Goal: Find specific page/section: Find specific page/section

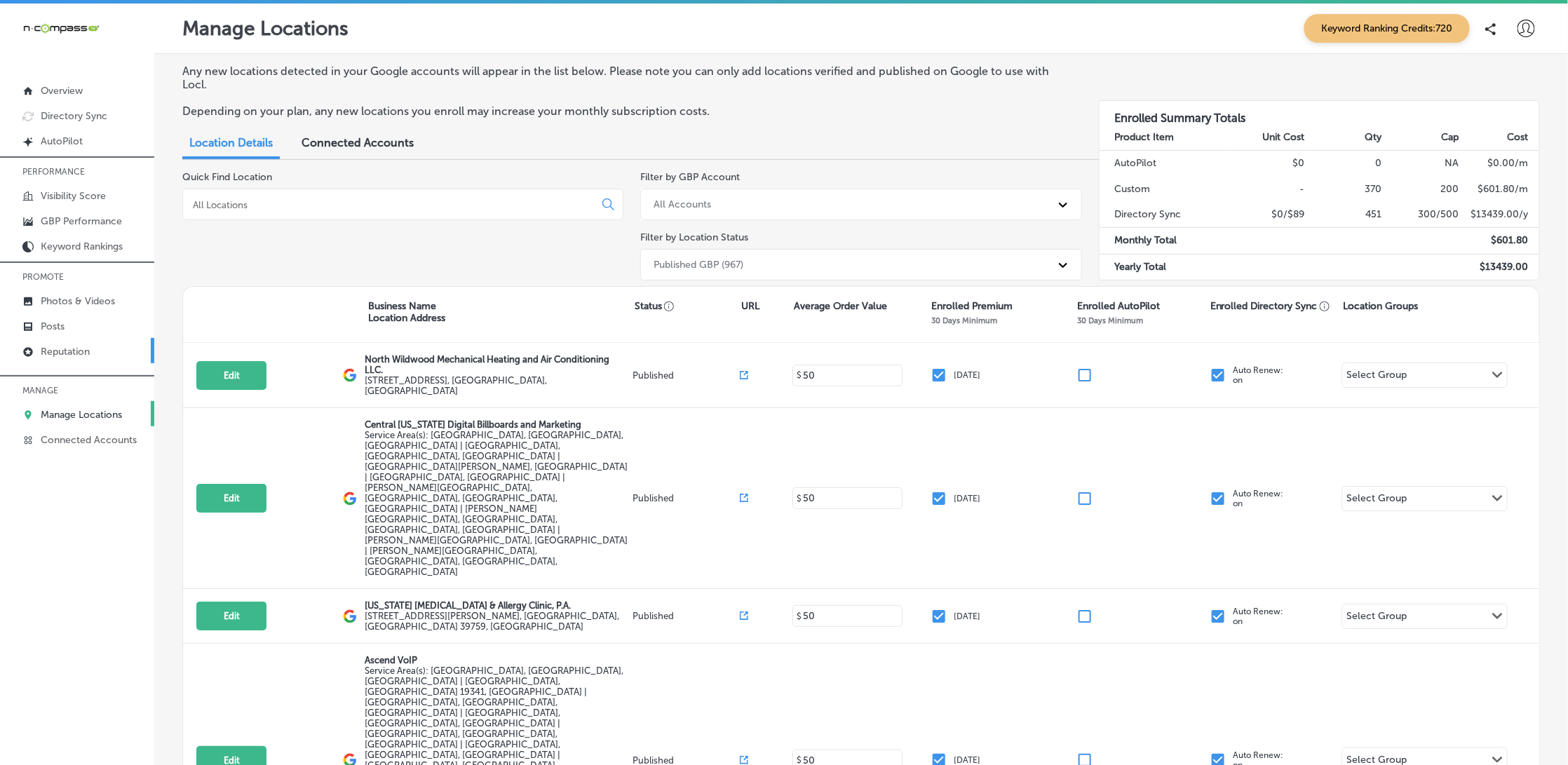
click at [63, 352] on p "Reputation" at bounding box center [65, 352] width 49 height 12
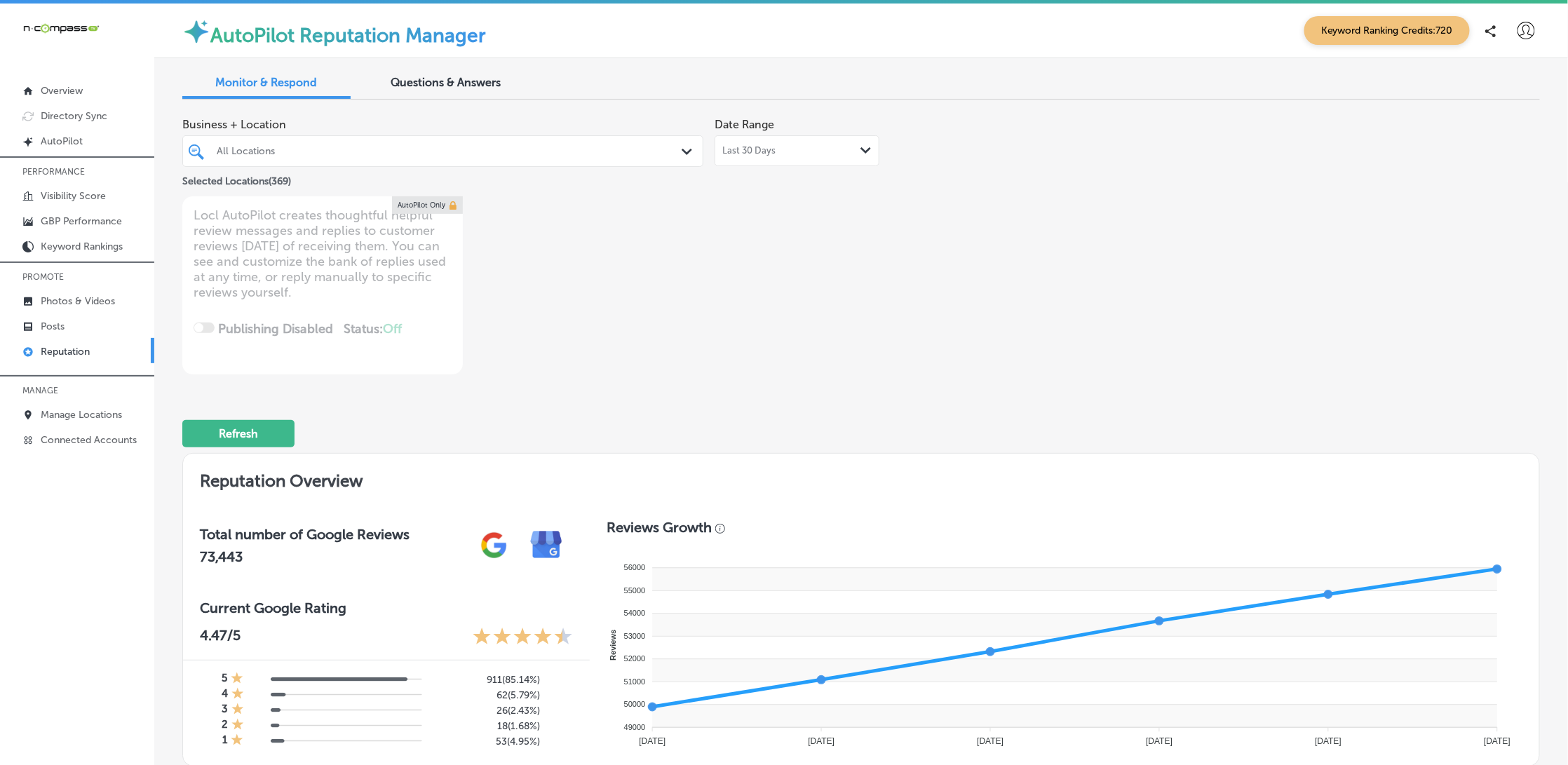
drag, startPoint x: 265, startPoint y: 152, endPoint x: 317, endPoint y: 159, distance: 52.5
click at [265, 152] on div "All Locations" at bounding box center [449, 151] width 467 height 12
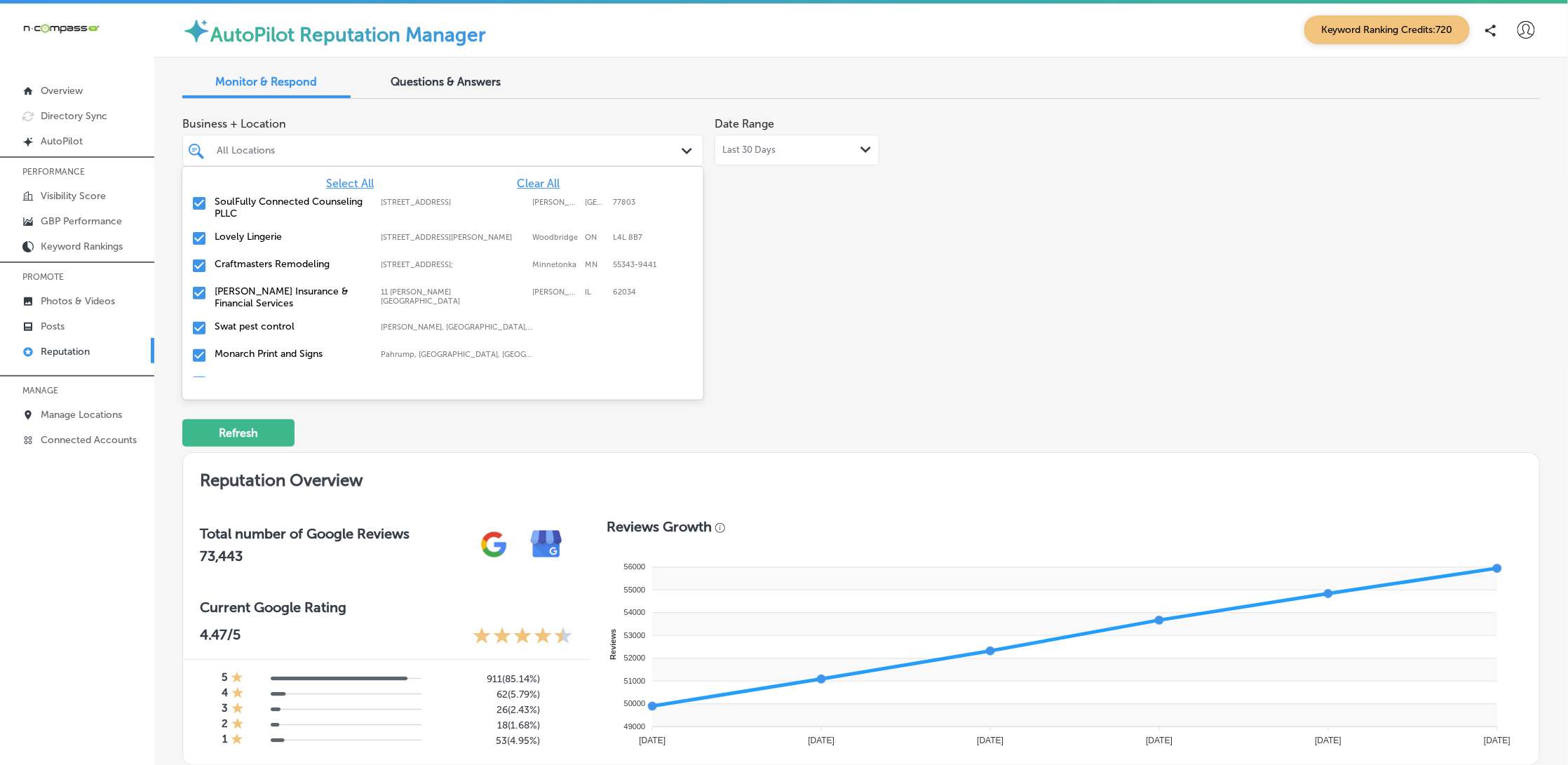
click at [550, 188] on span "Clear All" at bounding box center [539, 183] width 43 height 14
type textarea "x"
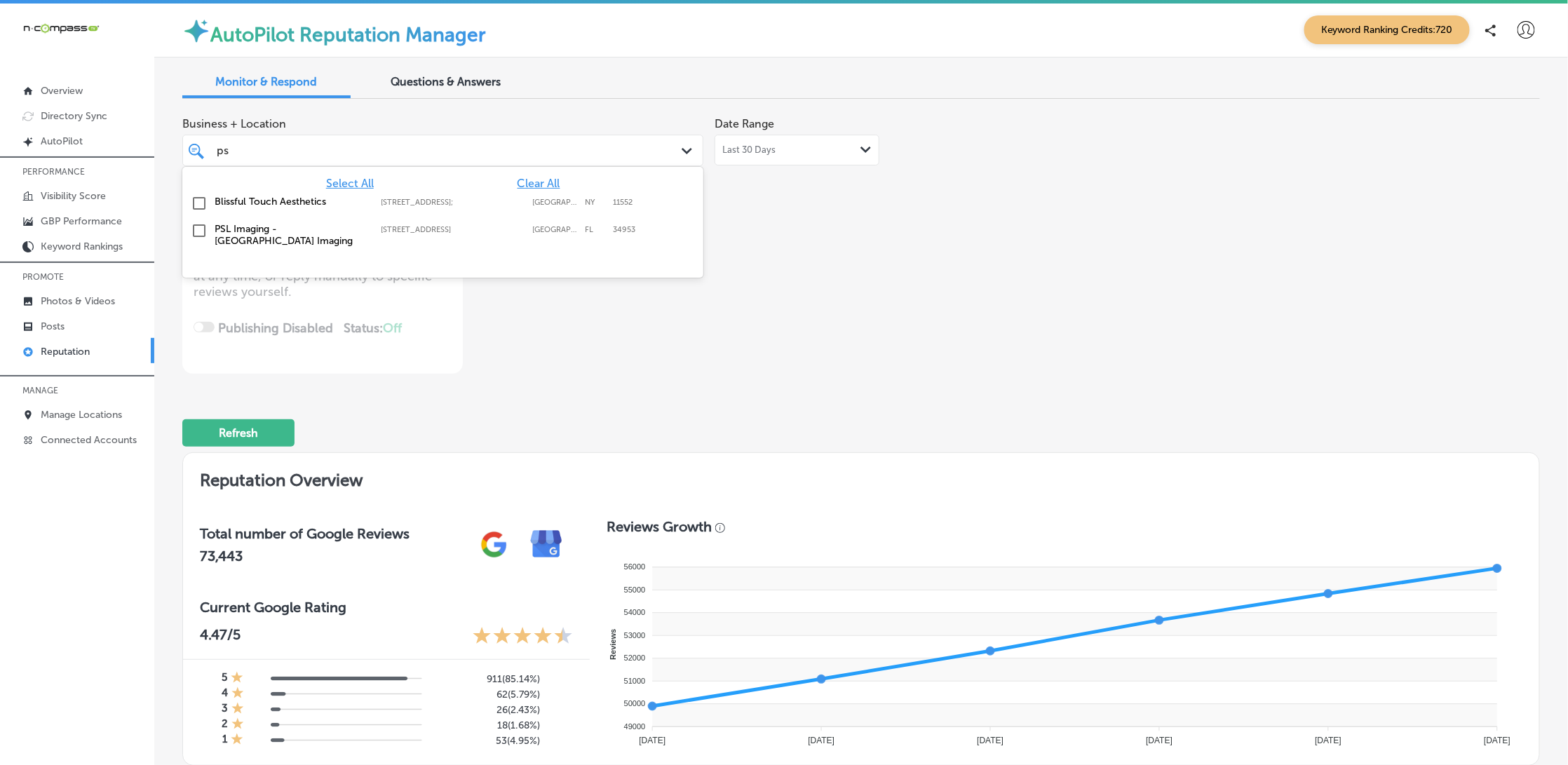
type input "psl"
click at [361, 205] on label "PSL Imaging - [GEOGRAPHIC_DATA] Imaging" at bounding box center [291, 208] width 152 height 24
type textarea "x"
type input "psl"
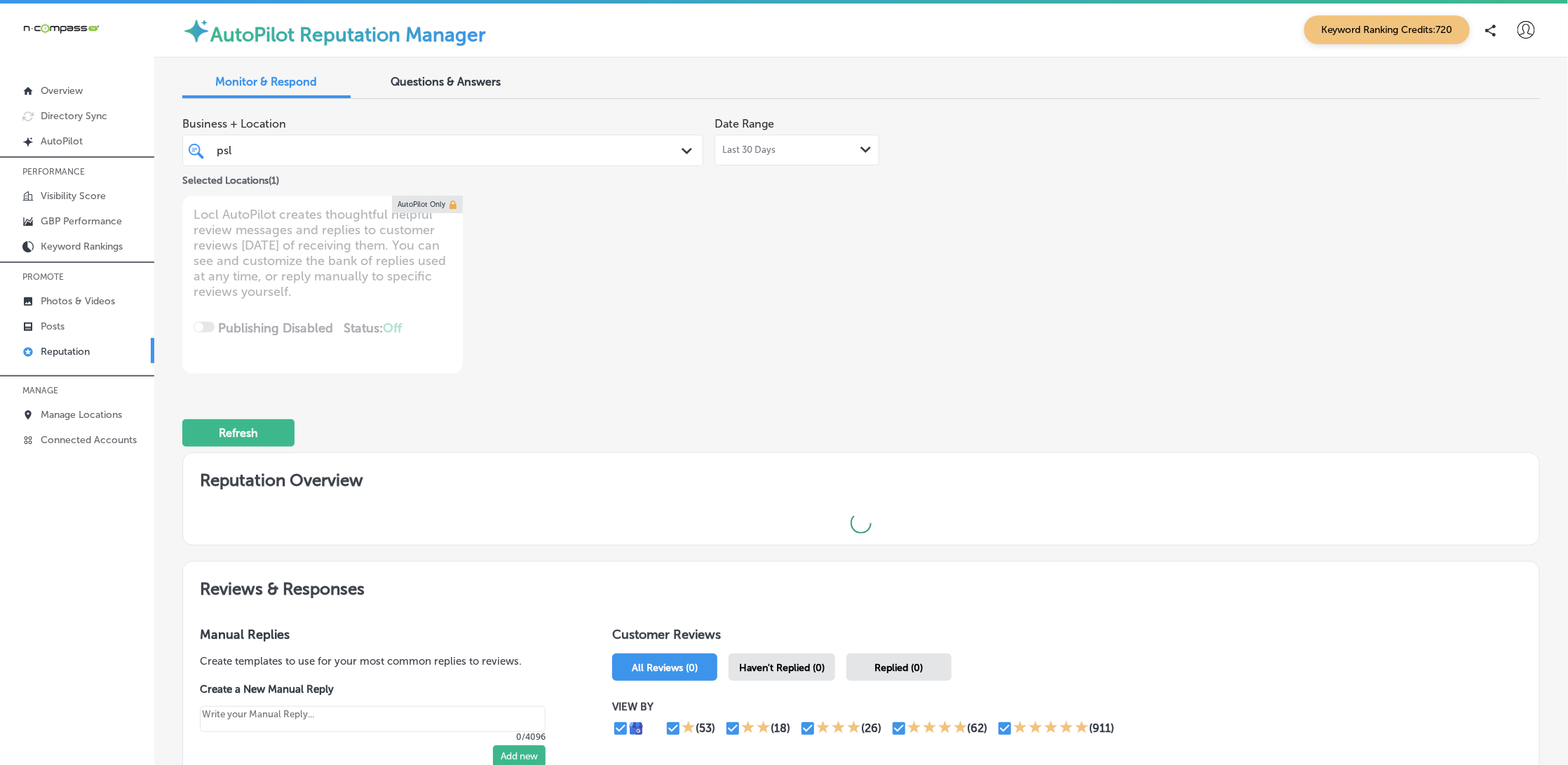
click at [1013, 256] on div "Business + Location psl psl Path Created with Sketch. Selected Locations ( 1 ) …" at bounding box center [861, 242] width 1358 height 264
type textarea "x"
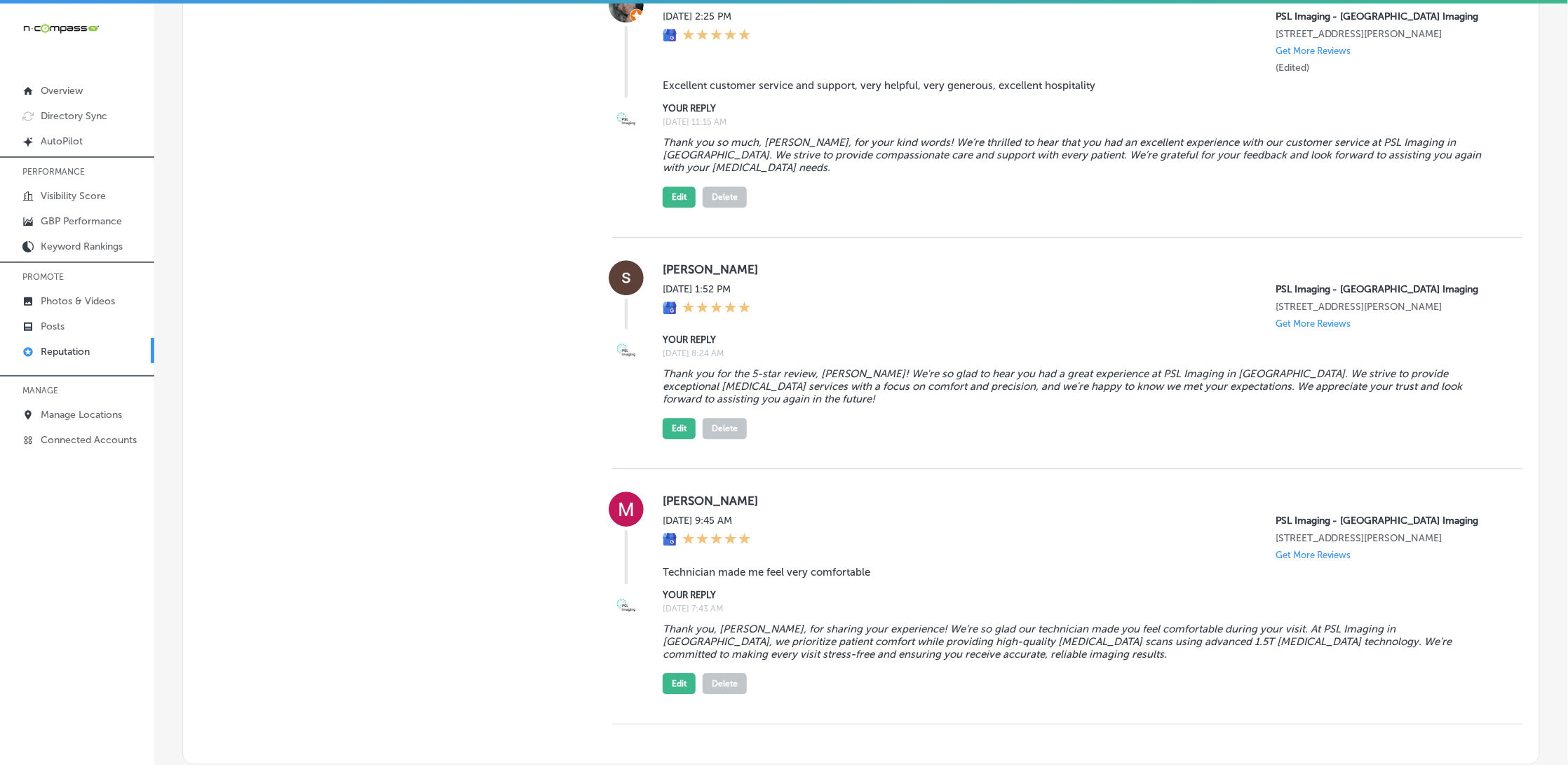
scroll to position [1703, 0]
